Goal: Information Seeking & Learning: Learn about a topic

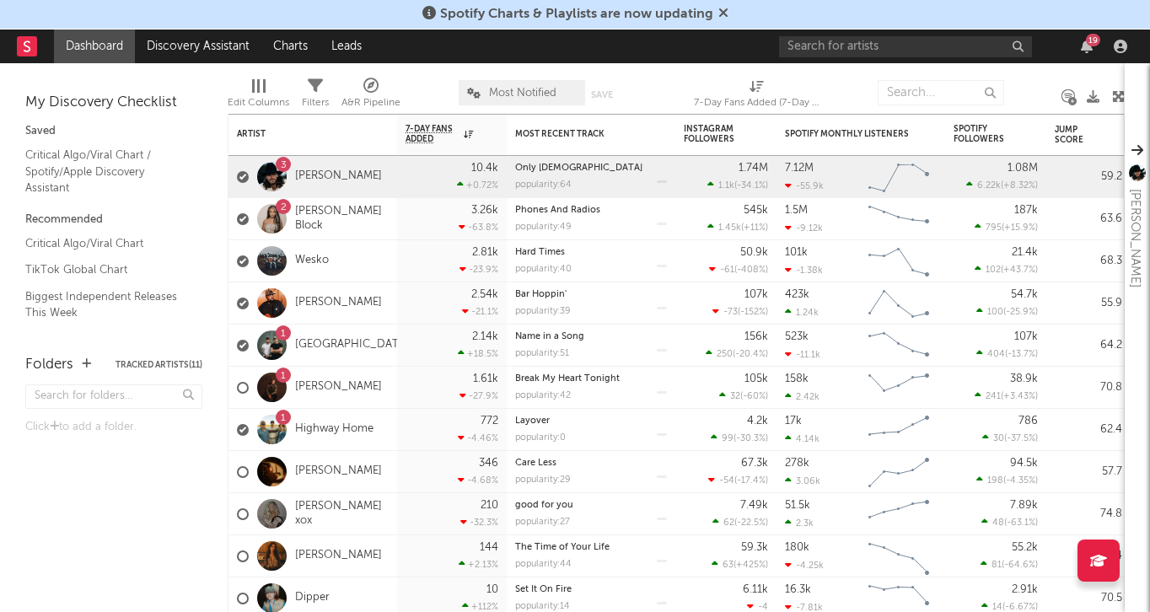
click at [724, 14] on icon at bounding box center [723, 12] width 10 height 13
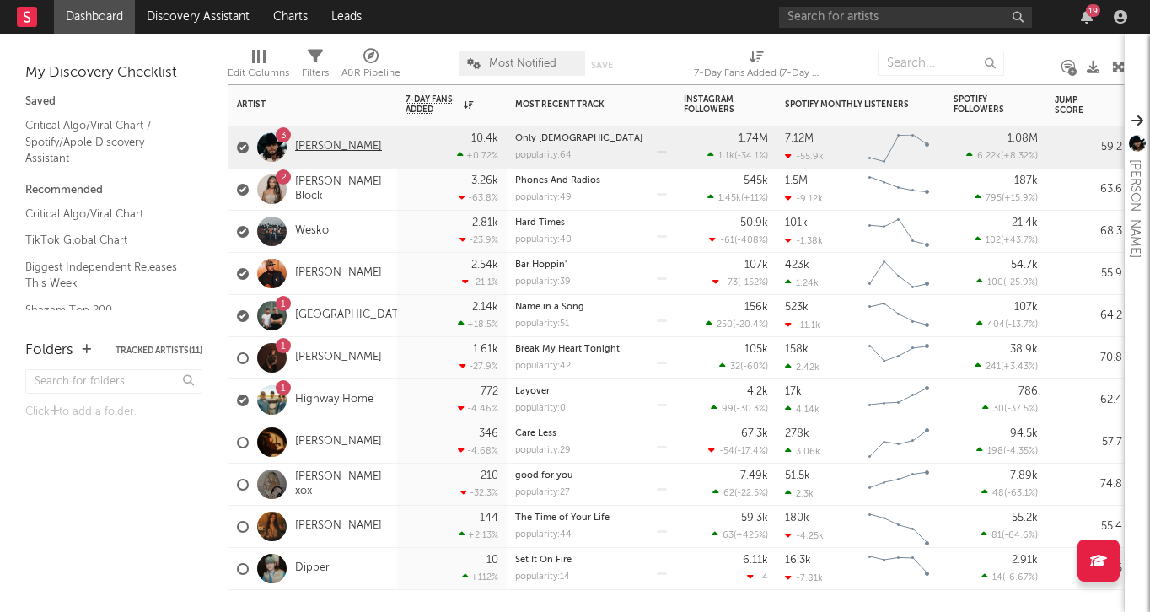
click at [344, 152] on link "[PERSON_NAME]" at bounding box center [338, 147] width 87 height 14
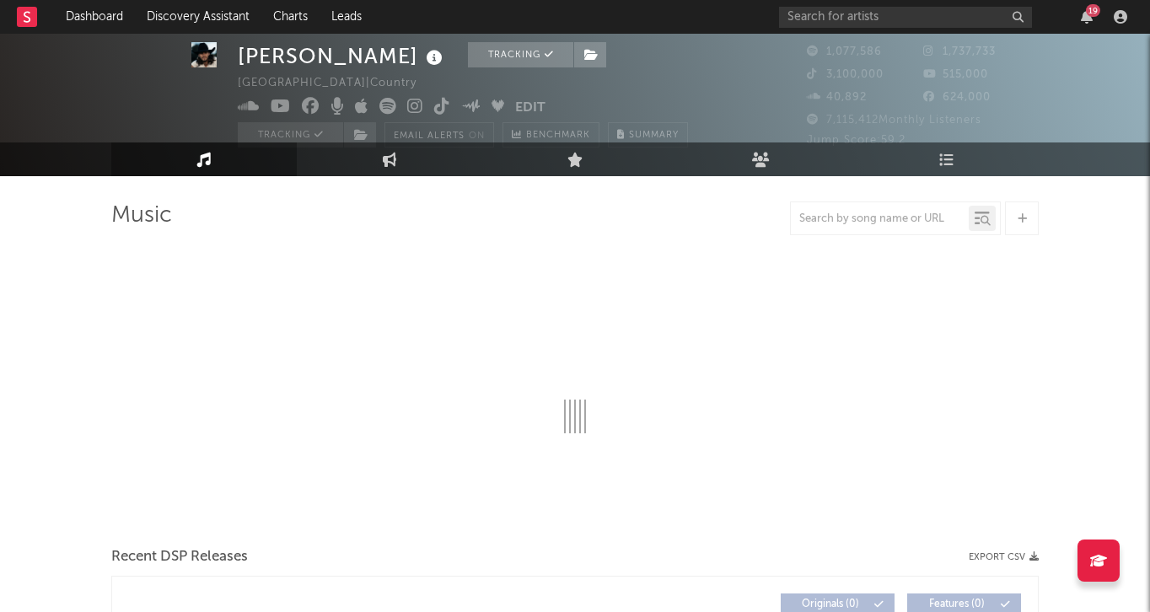
scroll to position [31, 0]
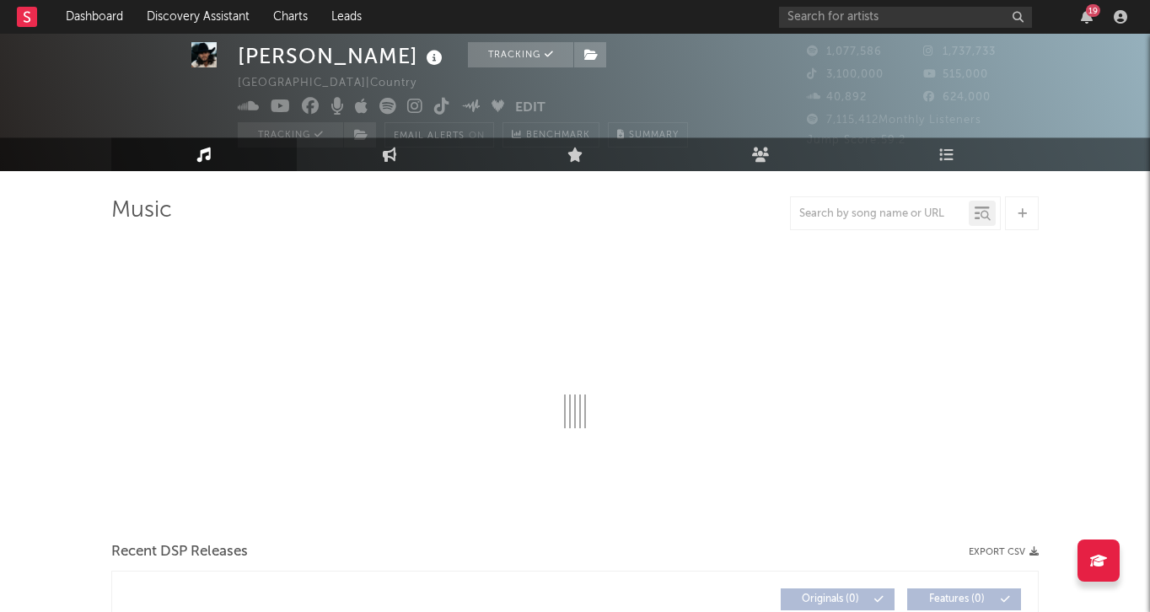
select select "6m"
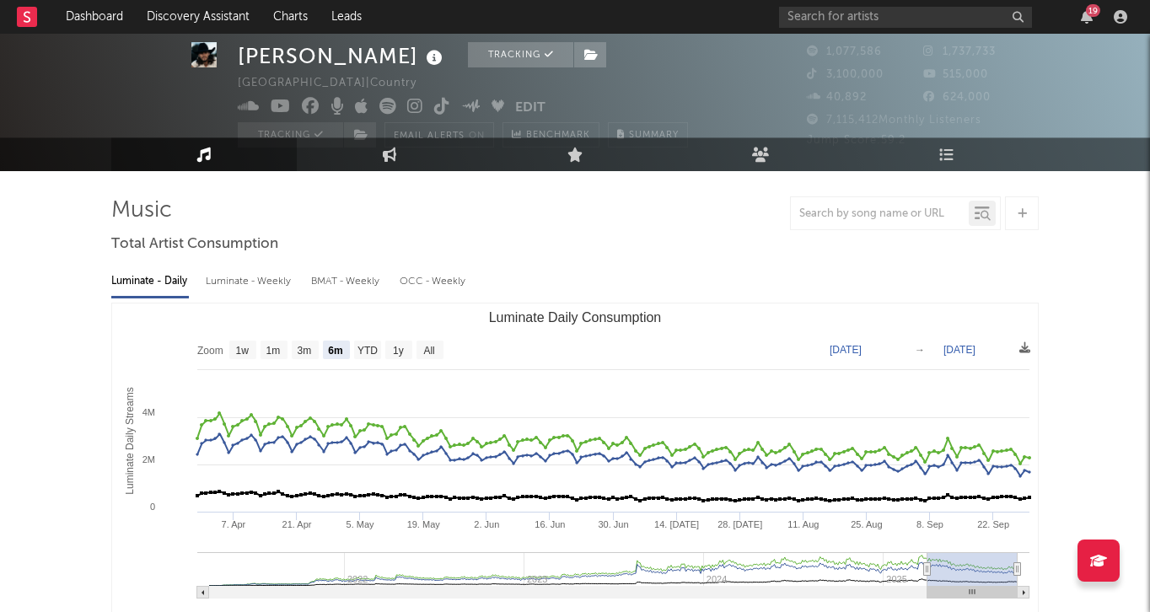
scroll to position [83, 0]
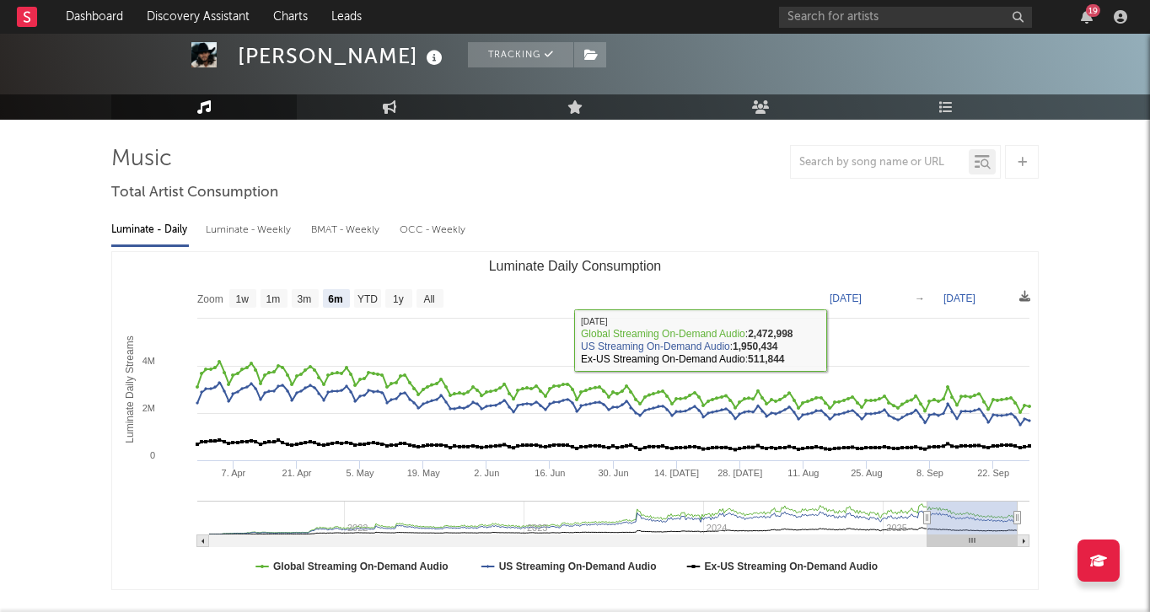
click at [256, 224] on div "Luminate - Weekly" at bounding box center [250, 230] width 88 height 29
select select "6m"
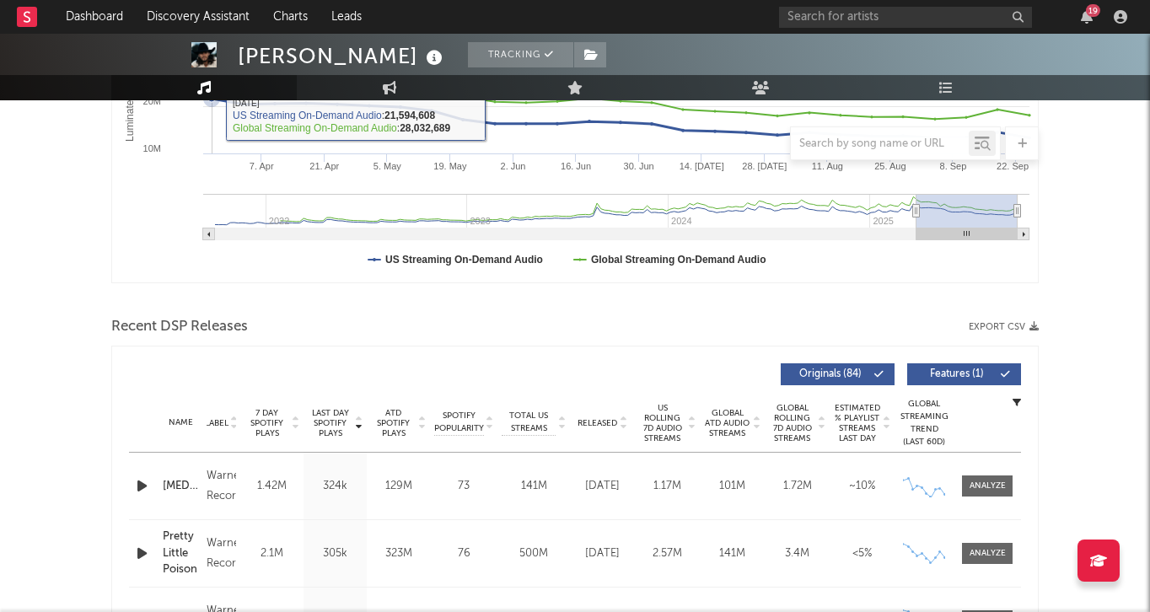
scroll to position [644, 0]
